Goal: Information Seeking & Learning: Learn about a topic

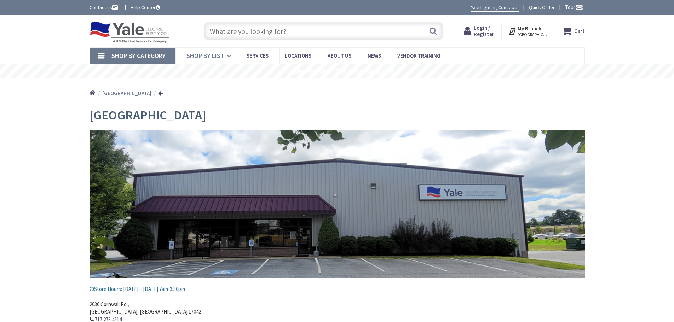
click at [225, 59] on link "Shop By List" at bounding box center [208, 56] width 65 height 16
click at [13, 90] on div "Home Lebanon" at bounding box center [337, 90] width 674 height 25
click at [95, 95] on li "Home" at bounding box center [96, 93] width 12 height 9
click at [90, 95] on link "Home" at bounding box center [93, 93] width 6 height 9
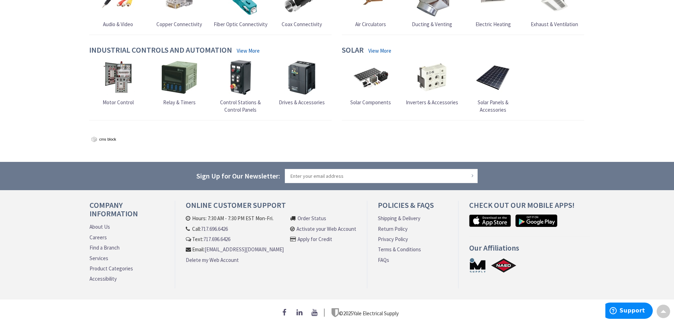
scroll to position [661, 0]
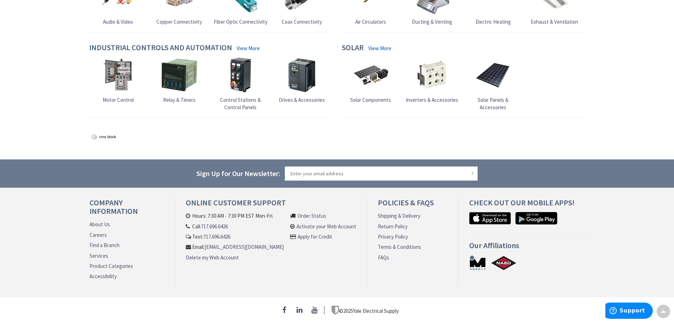
drag, startPoint x: 45, startPoint y: 212, endPoint x: 28, endPoint y: 203, distance: 19.6
click at [28, 203] on div "Company Information About Us Careers Find a Branch Services Product Categories …" at bounding box center [337, 248] width 674 height 98
click at [97, 223] on link "About Us" at bounding box center [100, 224] width 21 height 7
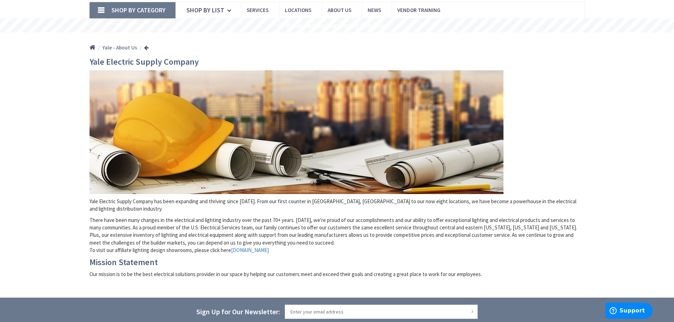
scroll to position [106, 0]
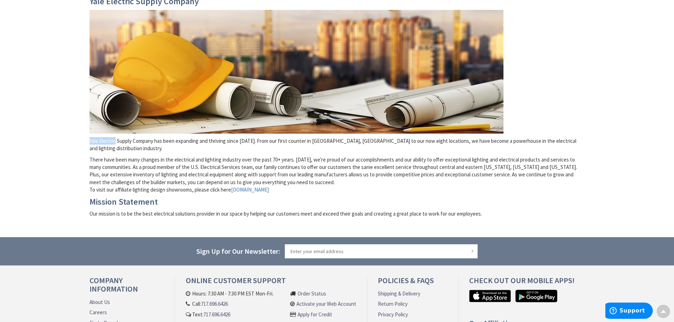
drag, startPoint x: 89, startPoint y: 142, endPoint x: 116, endPoint y: 143, distance: 26.9
click at [116, 143] on p "Yale Electric Supply Company has been expanding and thriving since 1940. From o…" at bounding box center [337, 144] width 495 height 15
copy p "Yale Electric"
